Goal: Browse casually: Explore the website without a specific task or goal

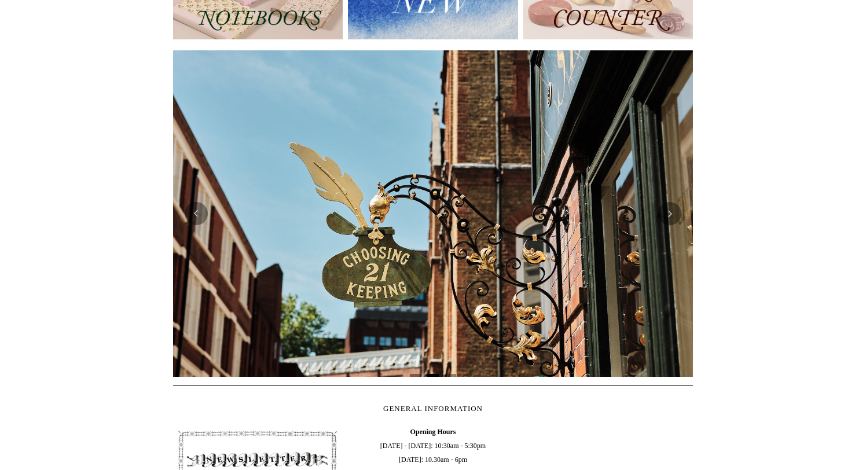
scroll to position [185, 0]
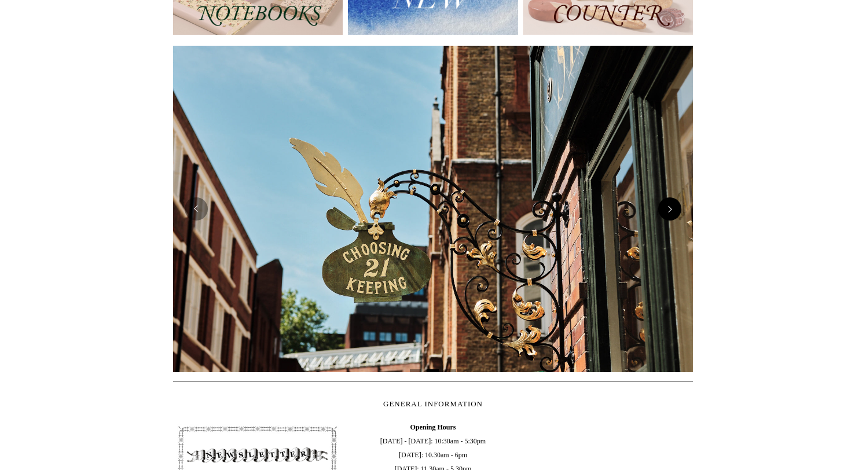
click at [672, 216] on button "Next" at bounding box center [669, 208] width 23 height 23
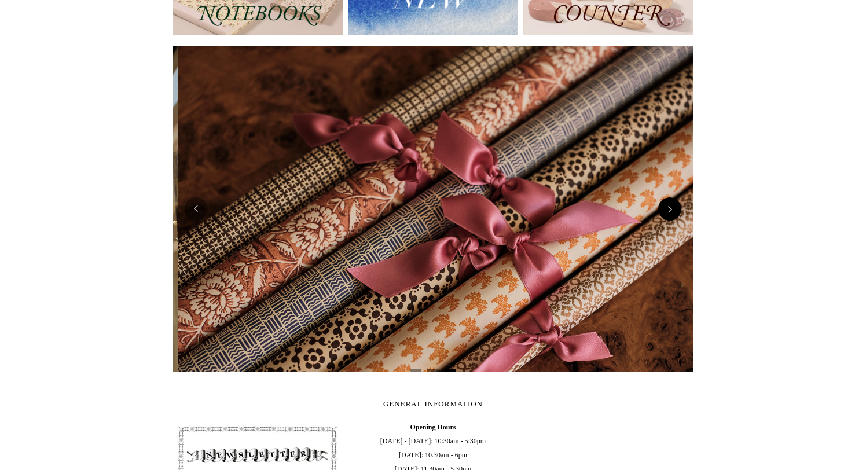
scroll to position [0, 1039]
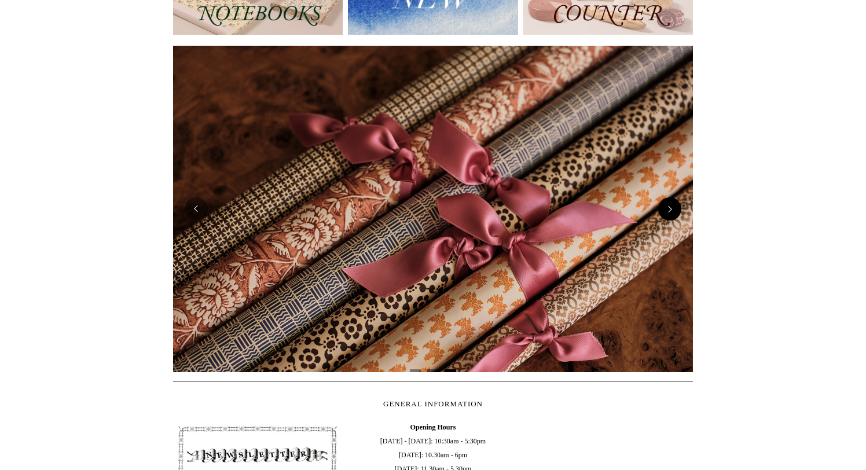
click at [671, 212] on button "Next" at bounding box center [669, 208] width 23 height 23
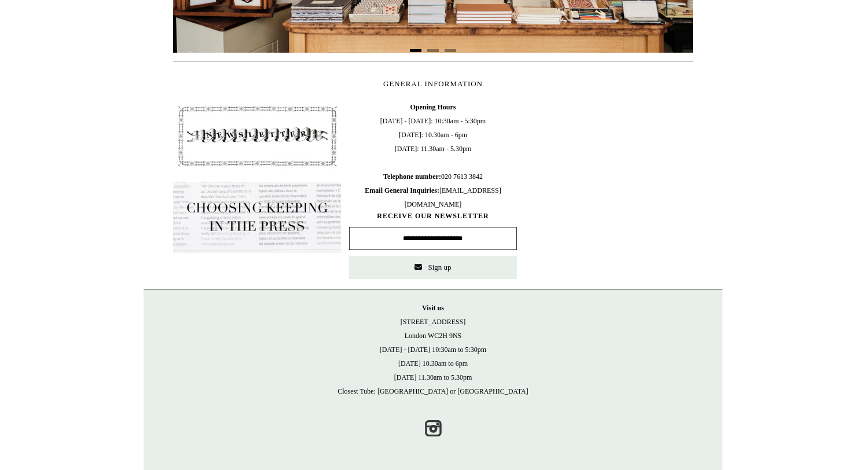
scroll to position [0, 0]
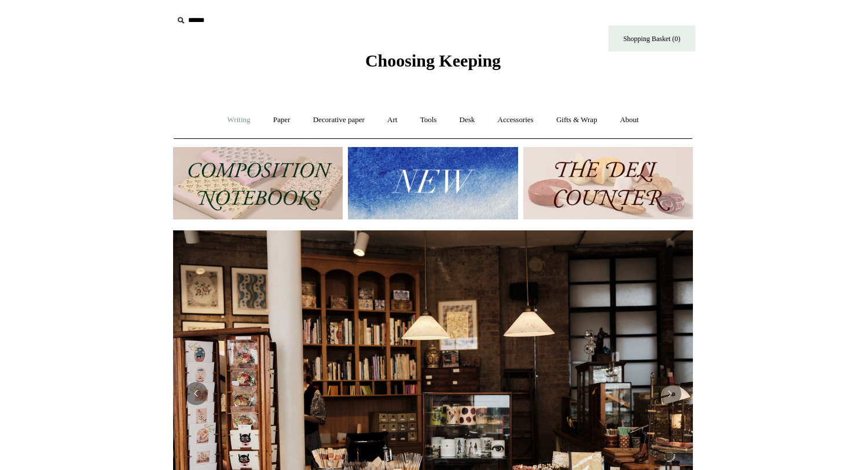
click at [240, 122] on link "Writing +" at bounding box center [239, 120] width 44 height 31
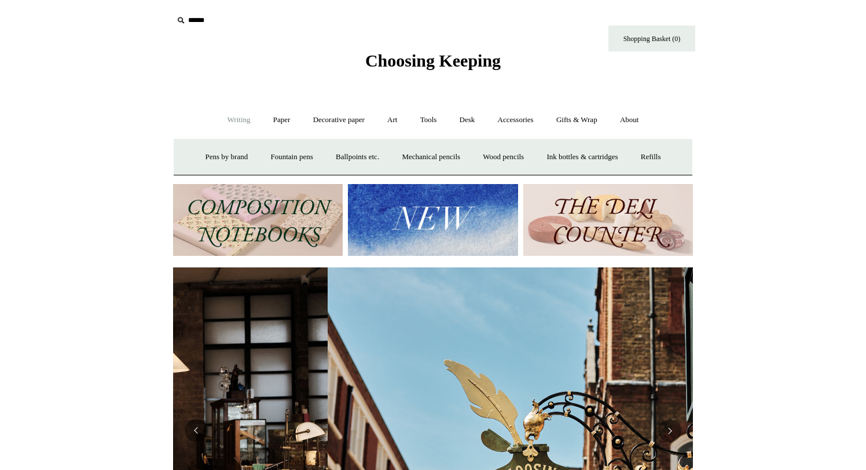
scroll to position [0, 520]
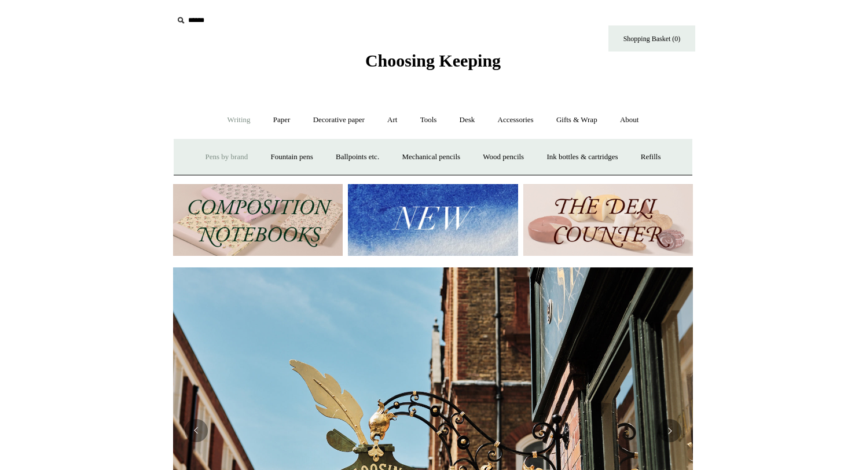
click at [218, 159] on link "Pens by brand +" at bounding box center [227, 157] width 64 height 31
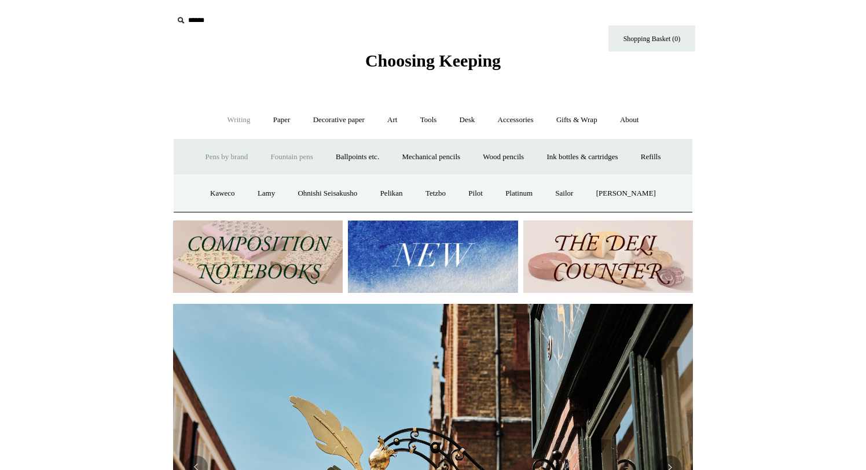
click at [280, 155] on link "Fountain pens +" at bounding box center [291, 157] width 63 height 31
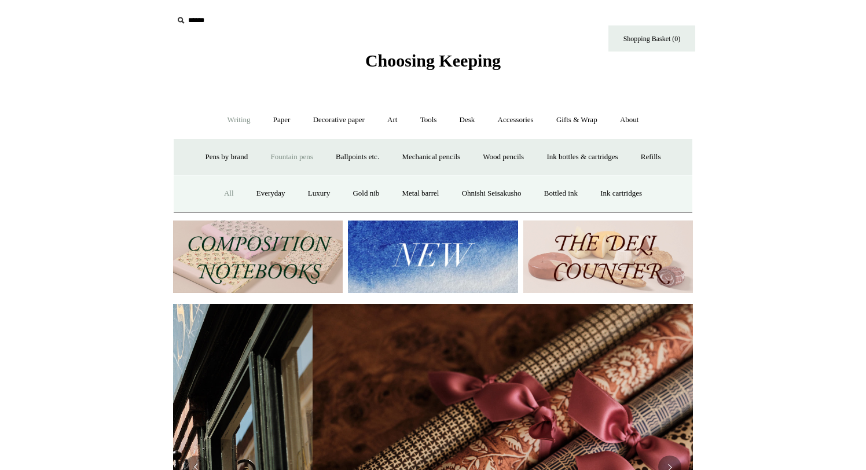
scroll to position [0, 1039]
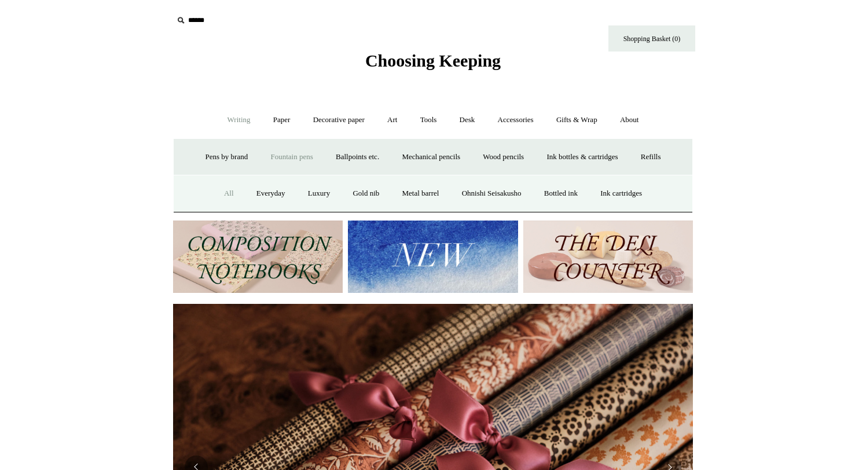
click at [219, 188] on link "All" at bounding box center [229, 193] width 31 height 31
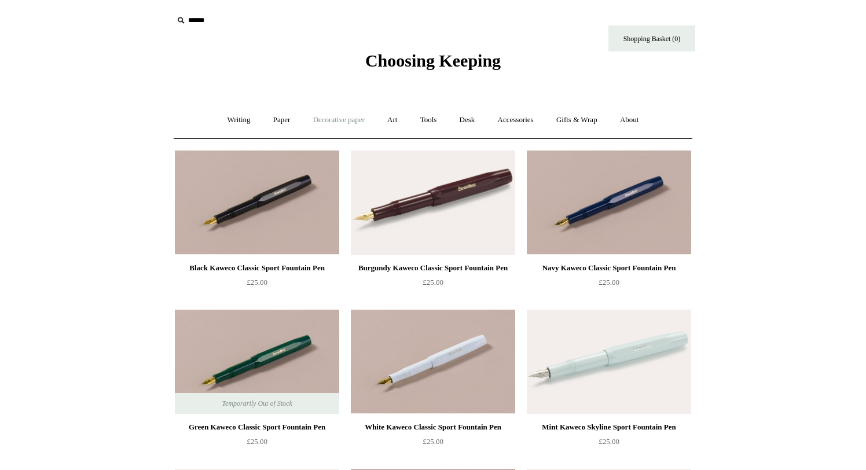
click at [344, 120] on link "Decorative paper +" at bounding box center [339, 120] width 72 height 31
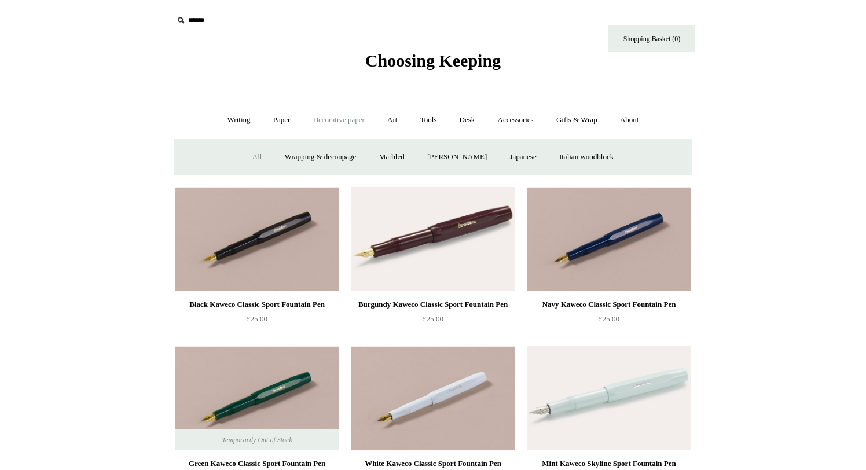
click at [249, 156] on link "All" at bounding box center [257, 157] width 31 height 31
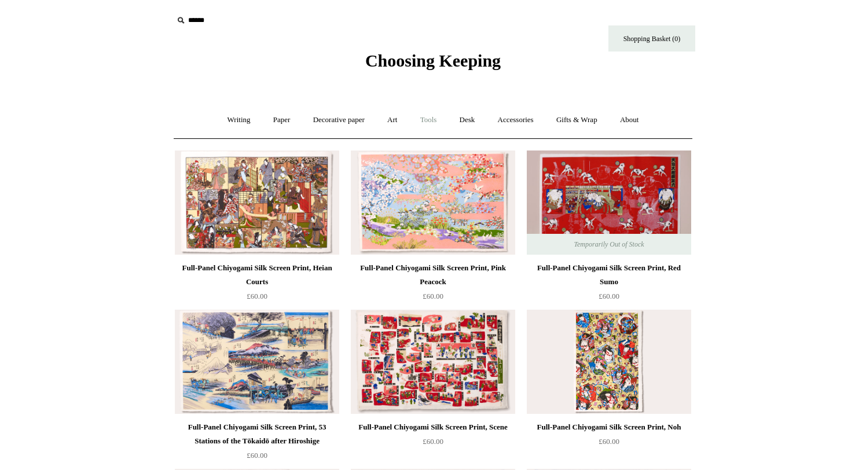
click at [426, 117] on link "Tools +" at bounding box center [429, 120] width 38 height 31
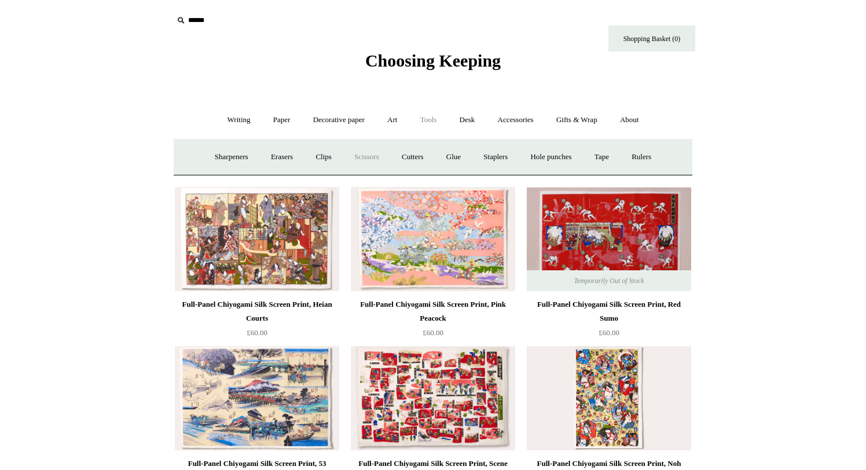
click at [362, 155] on link "Scissors" at bounding box center [367, 157] width 46 height 31
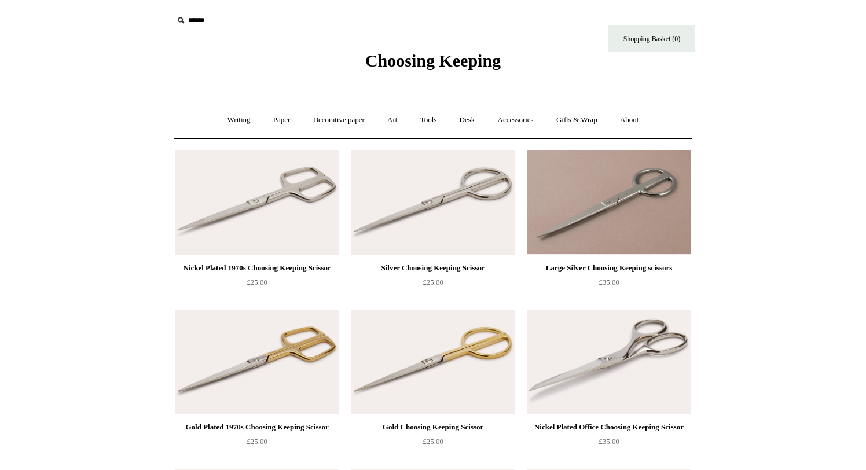
click at [468, 120] on link "Desk +" at bounding box center [467, 120] width 36 height 31
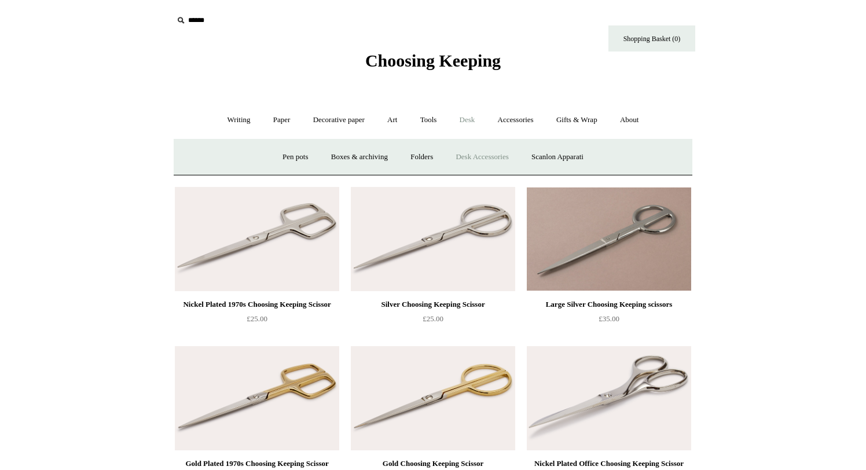
click at [484, 161] on link "Desk Accessories" at bounding box center [481, 157] width 73 height 31
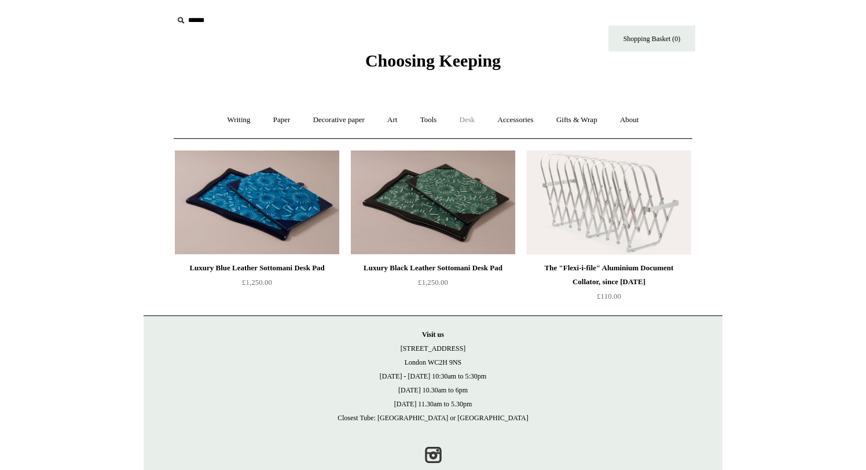
click at [472, 117] on link "Desk +" at bounding box center [467, 120] width 36 height 31
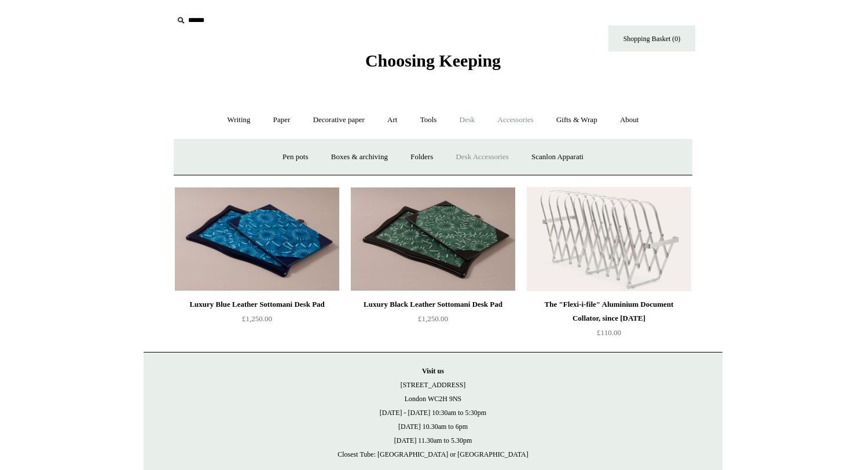
click at [510, 117] on link "Accessories +" at bounding box center [515, 120] width 57 height 31
click at [521, 117] on link "Accessories -" at bounding box center [515, 120] width 57 height 31
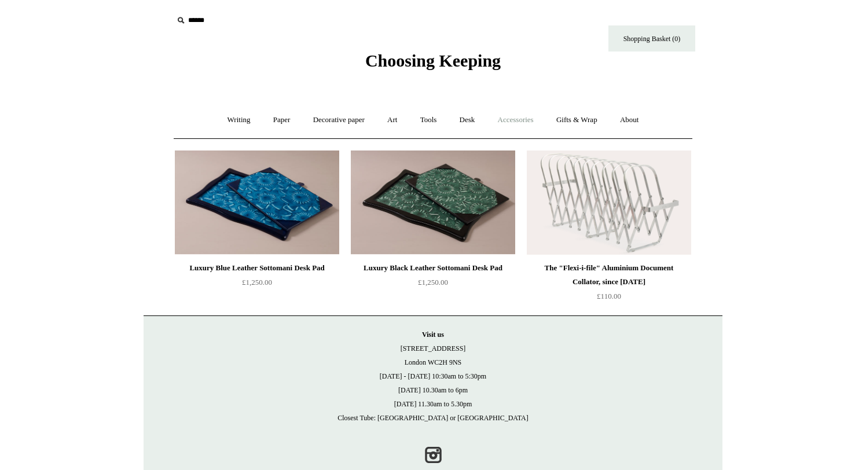
click at [521, 117] on link "Accessories +" at bounding box center [515, 120] width 57 height 31
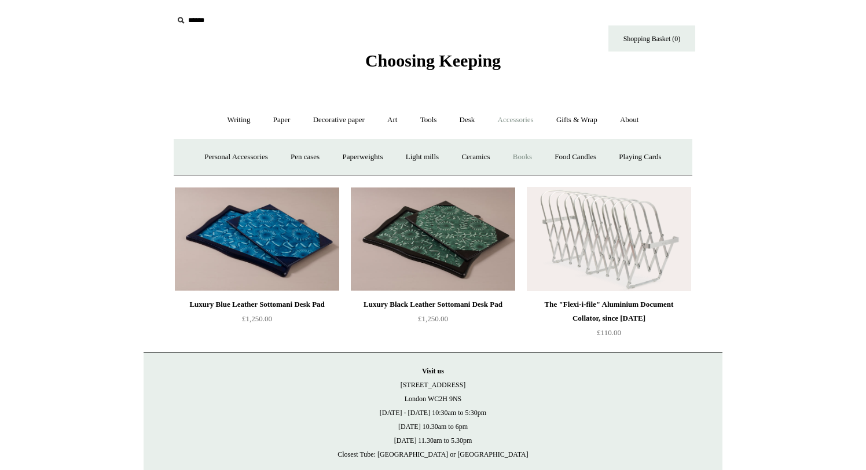
click at [531, 156] on link "Books" at bounding box center [522, 157] width 40 height 31
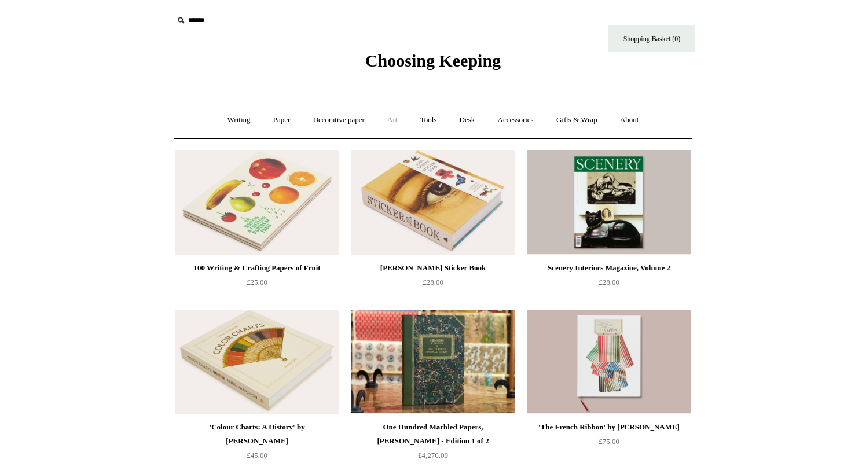
click at [388, 116] on link "Art +" at bounding box center [392, 120] width 31 height 31
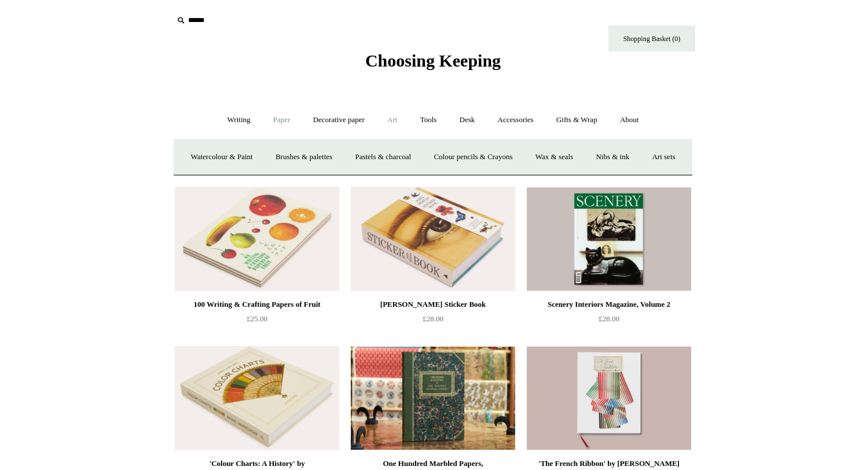
click at [270, 120] on link "Paper +" at bounding box center [282, 120] width 38 height 31
click at [261, 162] on link "Notebooks +" at bounding box center [270, 157] width 53 height 31
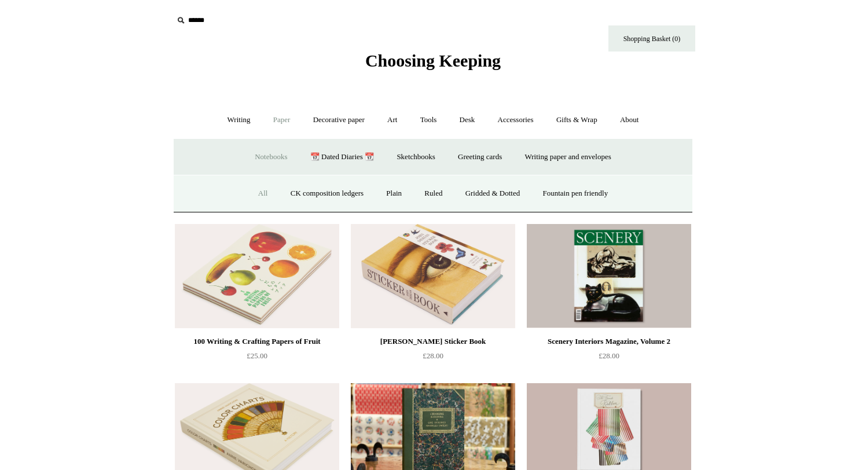
click at [248, 196] on link "All" at bounding box center [263, 193] width 31 height 31
